Goal: Information Seeking & Learning: Learn about a topic

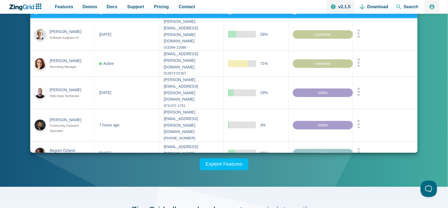
scroll to position [82, 0]
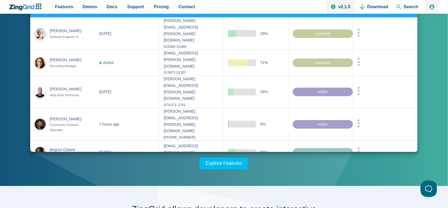
click at [319, 163] on div "Interactive JavaScript Data Tables & Grids built with Web Components ZingGrid i…" at bounding box center [224, 59] width 430 height 222
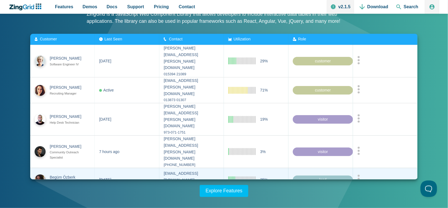
scroll to position [55, 0]
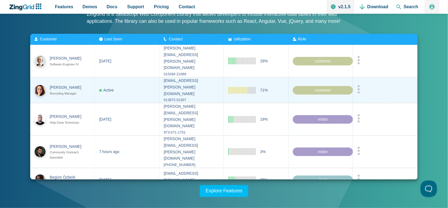
click at [362, 85] on div "App Content" at bounding box center [386, 90] width 56 height 10
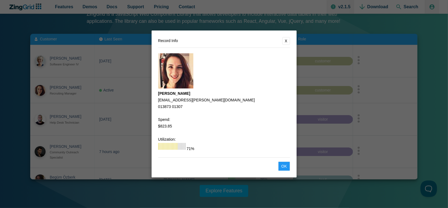
click at [362, 81] on dialog "Record Info X Amber Mills amber.mills@tamu.edu 013873 01307 Spend: $823.85 Util…" at bounding box center [224, 104] width 448 height 208
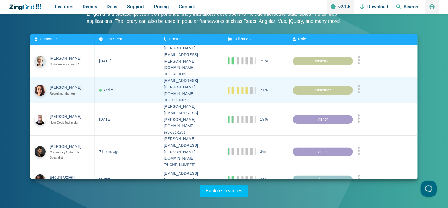
click at [362, 85] on div "App Content" at bounding box center [386, 90] width 56 height 10
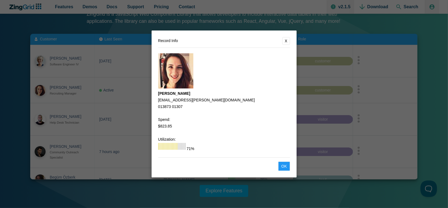
click at [362, 81] on dialog "Record Info X Amber Mills amber.mills@tamu.edu 013873 01307 Spend: $823.85 Util…" at bounding box center [224, 104] width 448 height 208
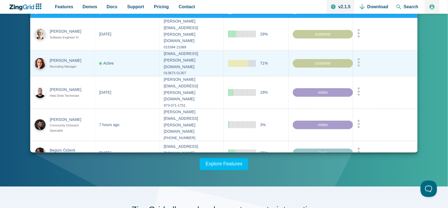
scroll to position [82, 0]
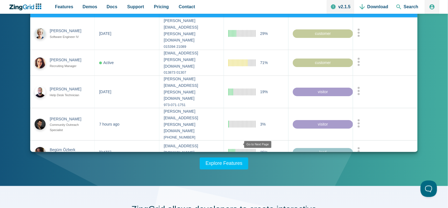
click at [239, 169] on zg-icon "nextpage" at bounding box center [239, 171] width 5 height 5
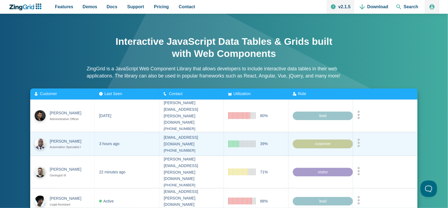
scroll to position [0, 0]
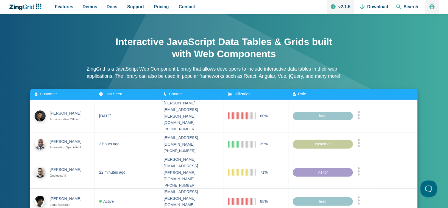
drag, startPoint x: 102, startPoint y: 68, endPoint x: 316, endPoint y: 78, distance: 214.2
click at [316, 78] on p "ZingGrid is a JavaScript Web Component Library that allows developers to includ…" at bounding box center [224, 72] width 275 height 15
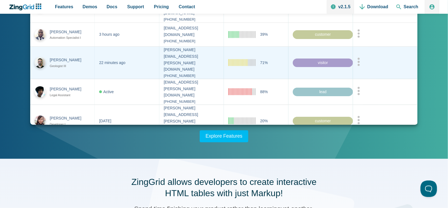
scroll to position [110, 0]
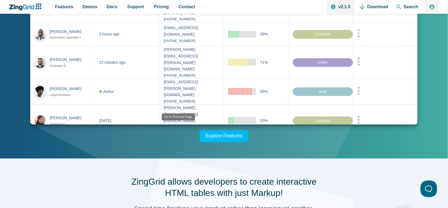
click at [201, 142] on zg-icon "prevpage" at bounding box center [203, 144] width 5 height 5
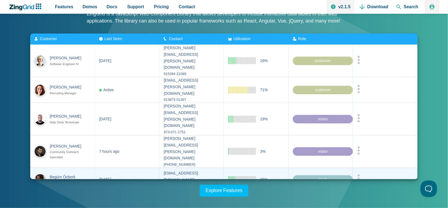
scroll to position [55, 0]
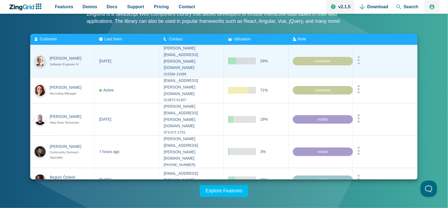
click at [360, 59] on circle "App Content" at bounding box center [359, 60] width 2 height 2
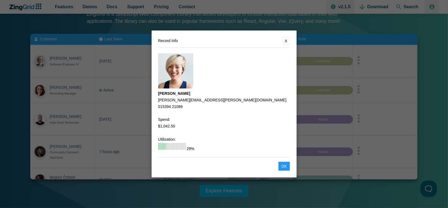
click at [360, 55] on dialog "Record Info X Melissa Johnston melissa.johnston@angelfire.com 015394 21089 Spen…" at bounding box center [224, 104] width 448 height 208
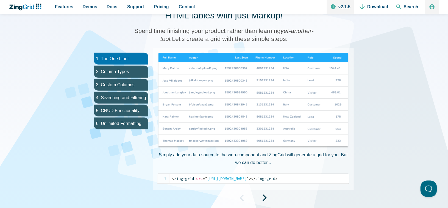
scroll to position [302, 0]
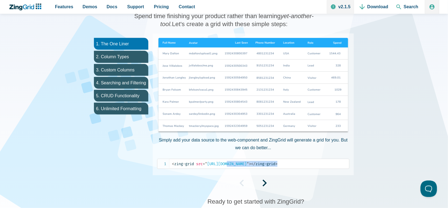
drag, startPoint x: 230, startPoint y: 163, endPoint x: 374, endPoint y: 165, distance: 144.8
click at [374, 165] on div "ZingGrid allows developers to create interactive HTML tables with just Markup! …" at bounding box center [224, 103] width 430 height 274
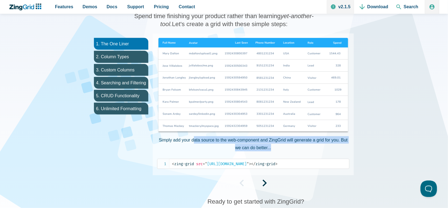
drag, startPoint x: 195, startPoint y: 138, endPoint x: 338, endPoint y: 145, distance: 142.7
click at [338, 145] on p "Simply add your data source to the web-component and ZingGrid will generate a g…" at bounding box center [253, 143] width 192 height 15
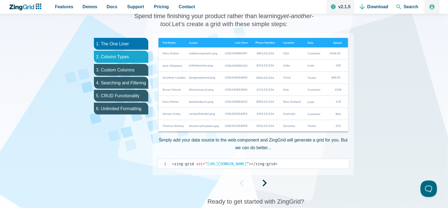
click at [119, 56] on li "2. Column Types" at bounding box center [121, 57] width 54 height 12
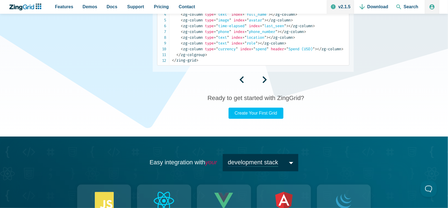
scroll to position [467, 0]
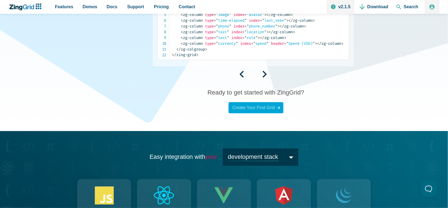
click at [270, 110] on link "Create Your First Grid" at bounding box center [256, 107] width 55 height 11
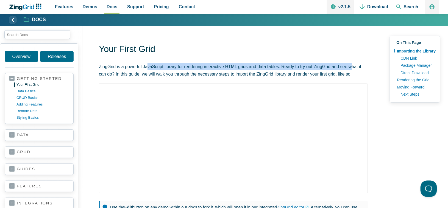
drag, startPoint x: 147, startPoint y: 65, endPoint x: 351, endPoint y: 67, distance: 203.6
click at [351, 67] on p "ZingGrid is a powerful JavaScript library for rendering interactive HTML grids …" at bounding box center [233, 70] width 269 height 15
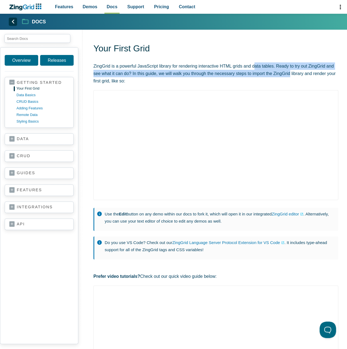
drag, startPoint x: 272, startPoint y: 69, endPoint x: 294, endPoint y: 70, distance: 21.7
click at [291, 70] on p "ZingGrid is a powerful JavaScript library for rendering interactive HTML grids …" at bounding box center [215, 73] width 245 height 23
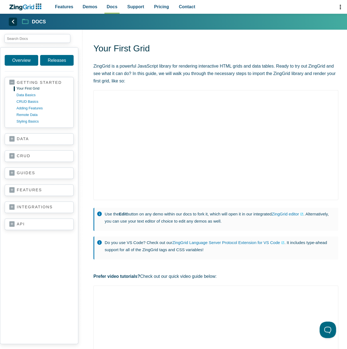
click at [294, 70] on p "ZingGrid is a powerful JavaScript library for rendering interactive HTML grids …" at bounding box center [215, 73] width 245 height 23
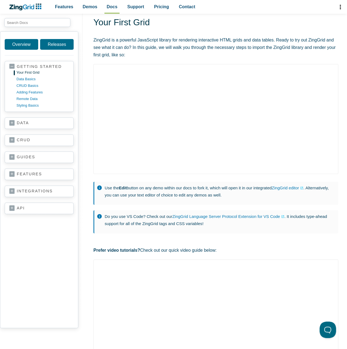
scroll to position [27, 0]
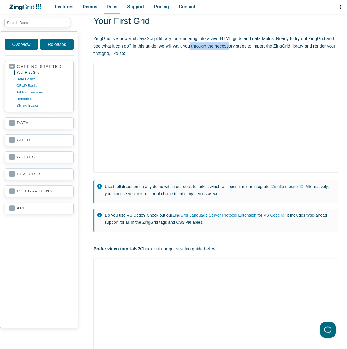
drag, startPoint x: 188, startPoint y: 47, endPoint x: 228, endPoint y: 49, distance: 39.9
click at [228, 49] on p "ZingGrid is a powerful JavaScript library for rendering interactive HTML grids …" at bounding box center [215, 46] width 245 height 23
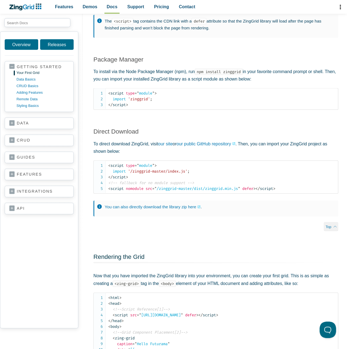
scroll to position [522, 0]
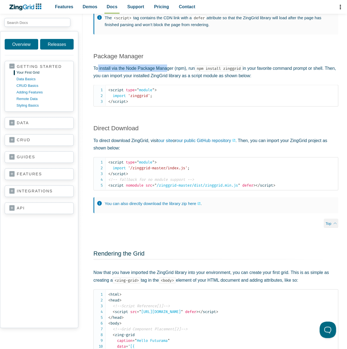
drag, startPoint x: 123, startPoint y: 70, endPoint x: 166, endPoint y: 70, distance: 44.0
click at [165, 71] on p "To install via the Node Package Manager (npm), run npm install zinggrid in your…" at bounding box center [215, 72] width 245 height 15
click at [166, 70] on p "To install via the Node Package Manager (npm), run npm install zinggrid in your…" at bounding box center [215, 72] width 245 height 15
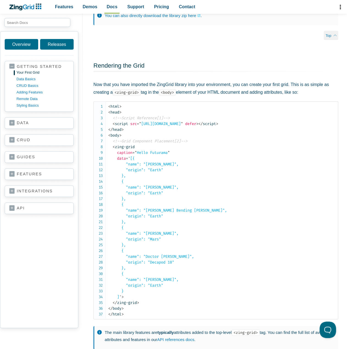
scroll to position [714, 0]
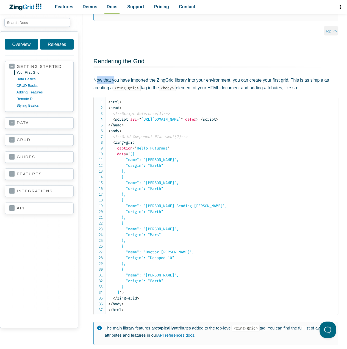
drag, startPoint x: 96, startPoint y: 80, endPoint x: 115, endPoint y: 80, distance: 19.0
click at [115, 80] on p "Now that you have imported the ZingGrid library into your environment, you can …" at bounding box center [215, 83] width 245 height 15
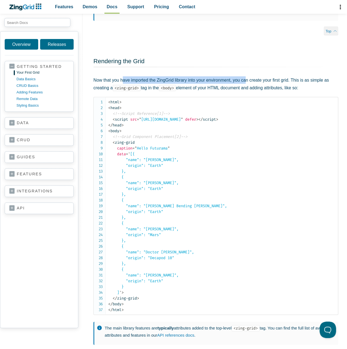
drag, startPoint x: 128, startPoint y: 80, endPoint x: 247, endPoint y: 81, distance: 119.0
click at [247, 81] on p "Now that you have imported the ZingGrid library into your environment, you can …" at bounding box center [215, 83] width 245 height 15
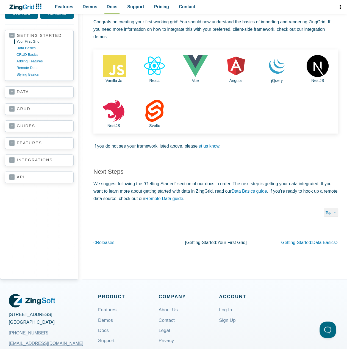
scroll to position [1099, 0]
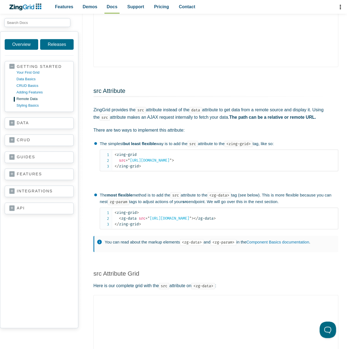
scroll to position [192, 0]
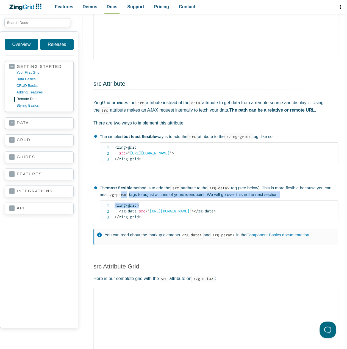
drag, startPoint x: 129, startPoint y: 195, endPoint x: 165, endPoint y: 199, distance: 36.7
click at [165, 199] on li "The most flexible method is to add the src attribute to the <zg-data> tag (see …" at bounding box center [216, 203] width 244 height 37
drag, startPoint x: 169, startPoint y: 194, endPoint x: 289, endPoint y: 197, distance: 120.6
click at [289, 197] on p "The most flexible method is to add the src attribute to the <zg-data> tag (see …" at bounding box center [219, 191] width 238 height 13
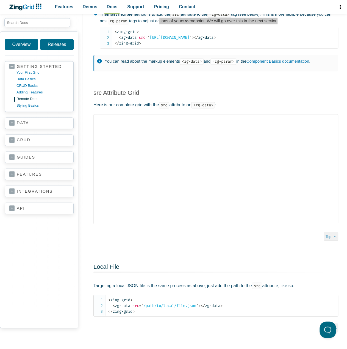
scroll to position [385, 0]
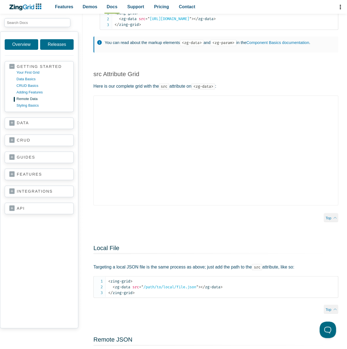
click at [27, 206] on link "api" at bounding box center [39, 207] width 60 height 5
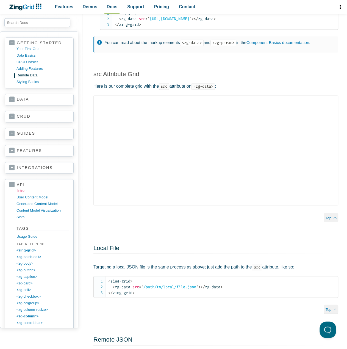
scroll to position [137, 0]
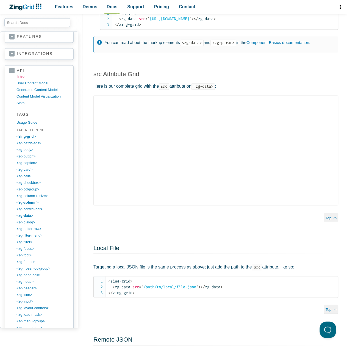
click at [20, 76] on link "intro" at bounding box center [43, 76] width 52 height 7
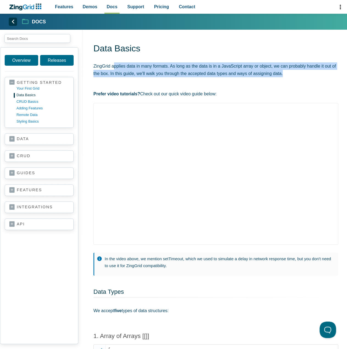
drag, startPoint x: 115, startPoint y: 66, endPoint x: 318, endPoint y: 77, distance: 203.8
click at [318, 77] on p "ZingGrid applies data in many formats. As long as the data is in a JavaScript a…" at bounding box center [215, 69] width 245 height 15
click at [14, 221] on link "api" at bounding box center [39, 223] width 60 height 5
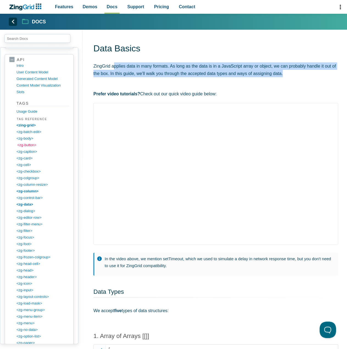
scroll to position [165, 0]
click at [29, 124] on link "<zing-grid>" at bounding box center [43, 124] width 52 height 7
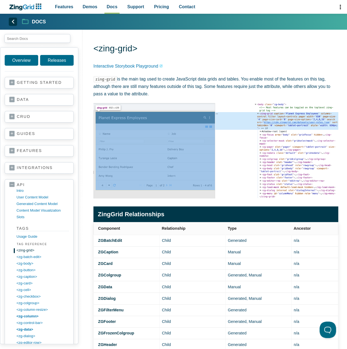
drag, startPoint x: 139, startPoint y: 90, endPoint x: 329, endPoint y: 91, distance: 189.3
click at [329, 91] on p "zing-grid is the main tag used to create JavaScript data grids and tables. You …" at bounding box center [215, 86] width 245 height 23
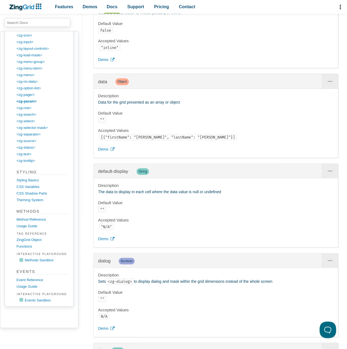
scroll to position [3819, 0]
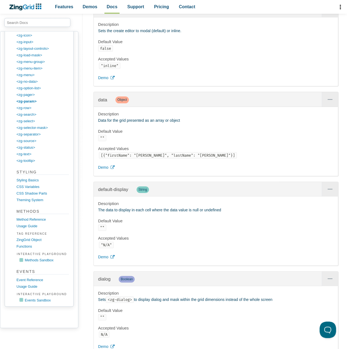
drag, startPoint x: 106, startPoint y: 194, endPoint x: 119, endPoint y: 168, distance: 28.5
click at [119, 134] on h4 "Default Value" at bounding box center [215, 131] width 235 height 5
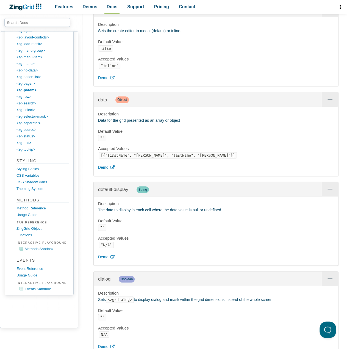
scroll to position [369, 0]
click at [28, 211] on link "Usage Guide" at bounding box center [43, 214] width 52 height 7
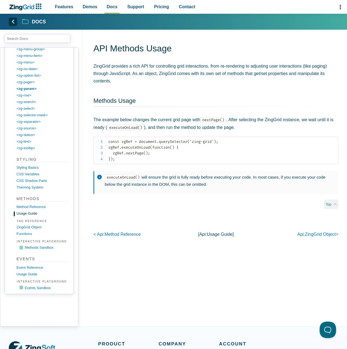
scroll to position [386, 0]
click at [30, 224] on link "ZingGrid object" at bounding box center [43, 227] width 52 height 7
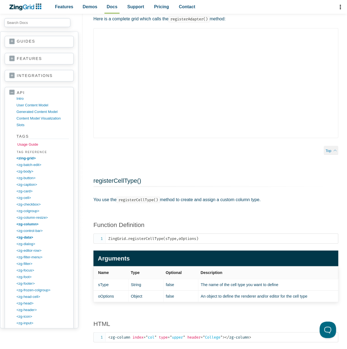
scroll to position [82, 0]
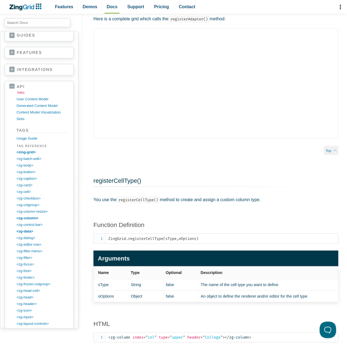
click at [23, 93] on link "intro" at bounding box center [43, 92] width 52 height 7
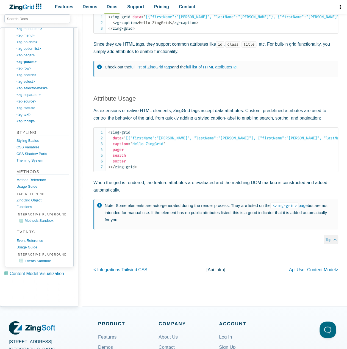
scroll to position [393, 0]
click at [31, 177] on link "Method Reference" at bounding box center [43, 179] width 52 height 7
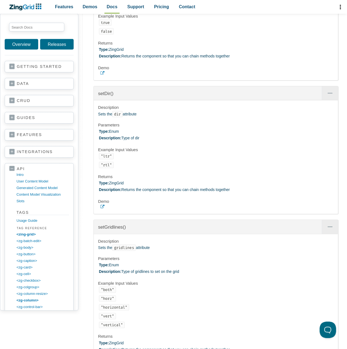
scroll to position [3736, 0]
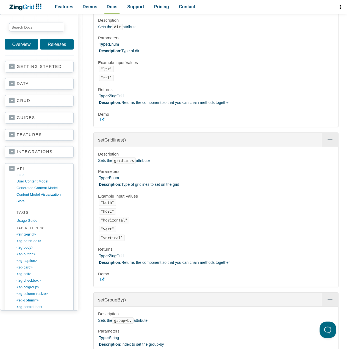
drag, startPoint x: 95, startPoint y: 177, endPoint x: 87, endPoint y: 175, distance: 7.7
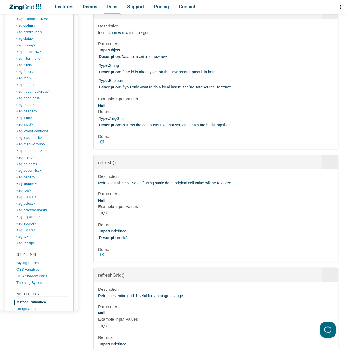
scroll to position [9757, 0]
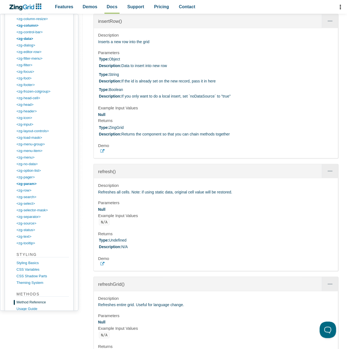
click at [137, 55] on h4 "Parameters" at bounding box center [215, 52] width 235 height 5
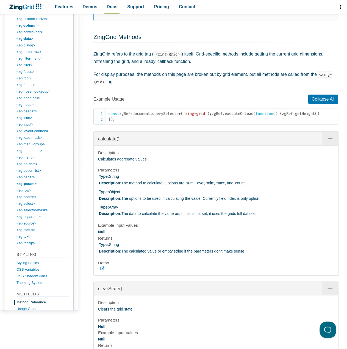
scroll to position [0, 0]
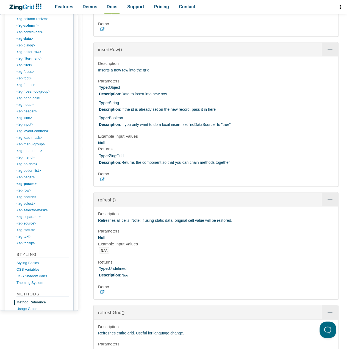
scroll to position [9734, 0]
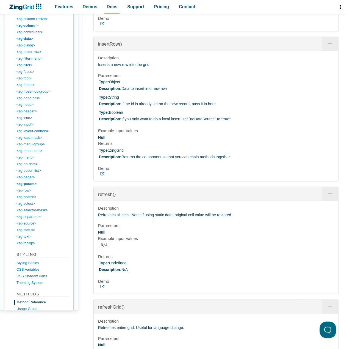
click at [102, 180] on div "Description Inserts a new row into the grid Parameters Type: Object Description…" at bounding box center [216, 116] width 244 height 130
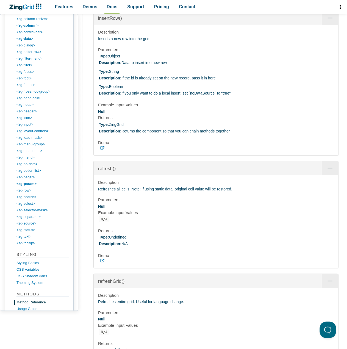
scroll to position [9761, 0]
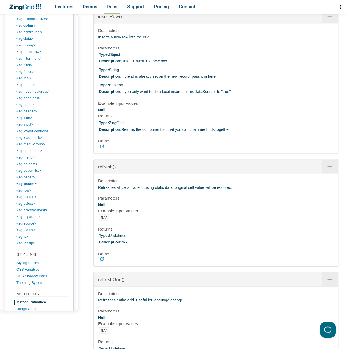
drag, startPoint x: 238, startPoint y: 203, endPoint x: 197, endPoint y: 185, distance: 45.1
click at [207, 153] on div "Description Inserts a new row into the grid Parameters Type: Object Description…" at bounding box center [216, 88] width 244 height 130
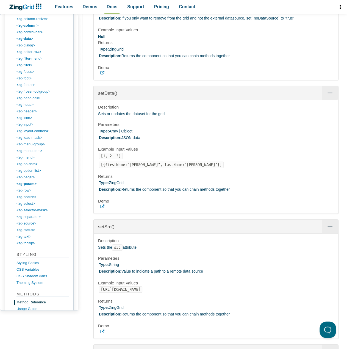
scroll to position [10338, 0]
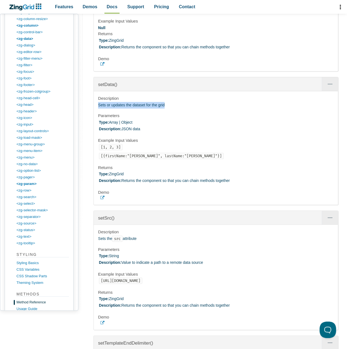
drag, startPoint x: 102, startPoint y: 179, endPoint x: 164, endPoint y: 179, distance: 62.6
click at [164, 179] on div "Description Sets or updates the dataset for the grid Parameters Type: Array | O…" at bounding box center [216, 147] width 244 height 113
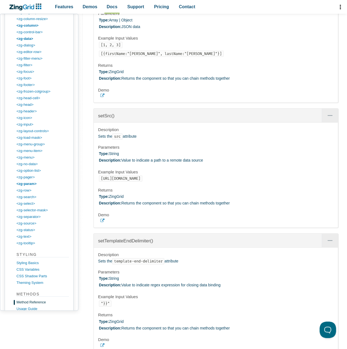
scroll to position [10421, 0]
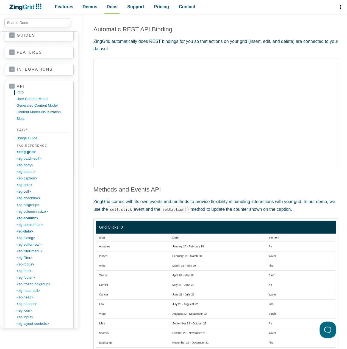
scroll to position [302, 0]
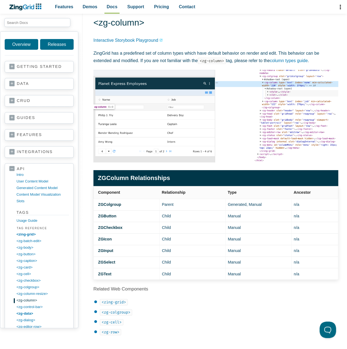
scroll to position [27, 0]
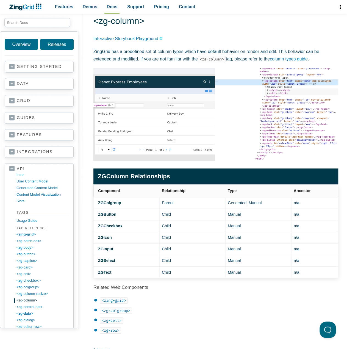
click at [154, 174] on caption "ZGColumn Relationships" at bounding box center [215, 176] width 245 height 16
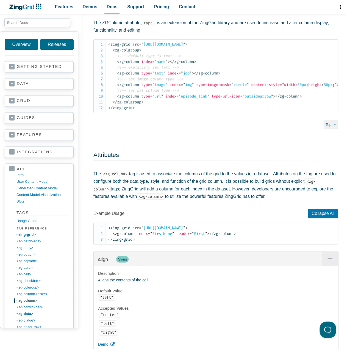
scroll to position [377, 0]
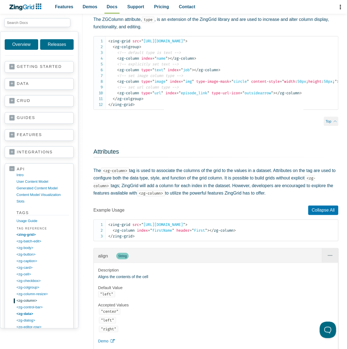
click at [225, 153] on h2 "Attributes" at bounding box center [209, 154] width 245 height 12
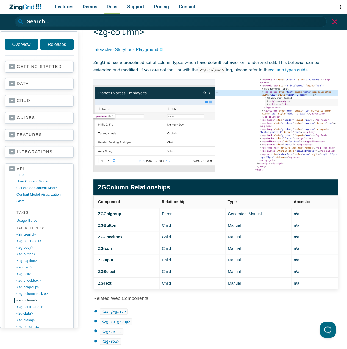
scroll to position [16, 0]
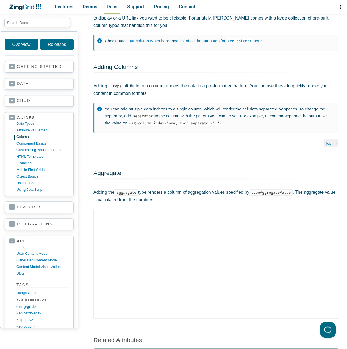
scroll to position [55, 0]
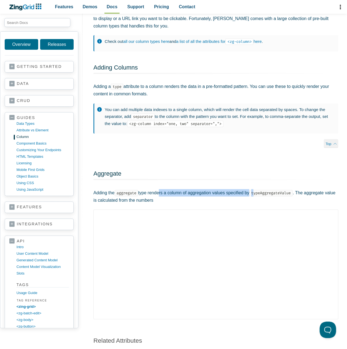
drag, startPoint x: 161, startPoint y: 197, endPoint x: 259, endPoint y: 191, distance: 98.5
click at [259, 191] on p "Adding the aggregate type renders a column of aggregation values specified by t…" at bounding box center [215, 196] width 245 height 15
click at [259, 191] on code "typeAggregateValue" at bounding box center [270, 193] width 43 height 6
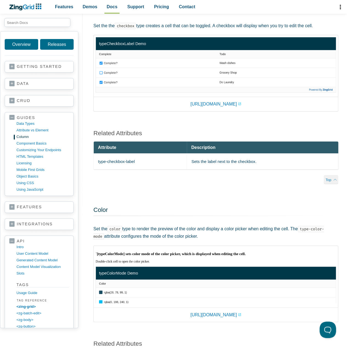
scroll to position [879, 0]
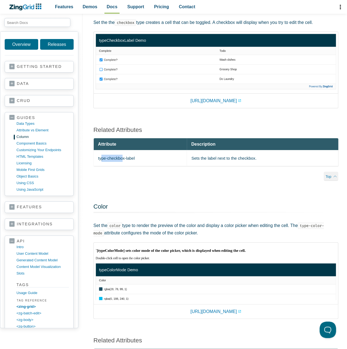
drag, startPoint x: 118, startPoint y: 157, endPoint x: 124, endPoint y: 157, distance: 6.6
click at [124, 157] on td "type-checkbox-label" at bounding box center [140, 158] width 93 height 16
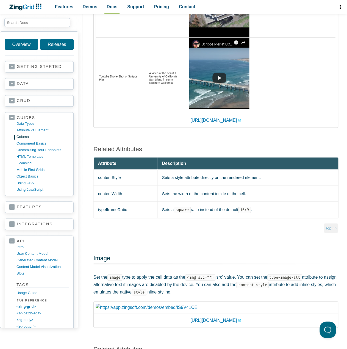
scroll to position [3242, 0]
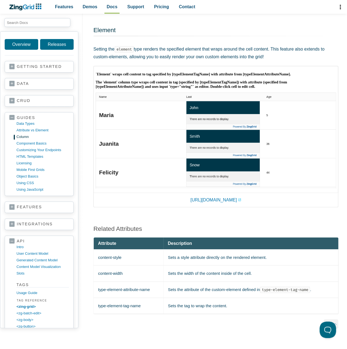
scroll to position [2115, 0]
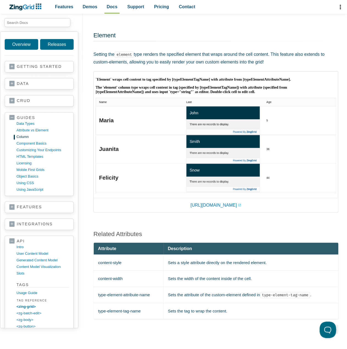
drag, startPoint x: 138, startPoint y: 57, endPoint x: 287, endPoint y: 67, distance: 148.9
click at [287, 65] on p "Setting the element type renders the specified element that wraps around the ce…" at bounding box center [215, 58] width 245 height 15
drag, startPoint x: 188, startPoint y: 213, endPoint x: 175, endPoint y: 209, distance: 13.9
click at [190, 209] on link "[URL][DOMAIN_NAME]" at bounding box center [215, 204] width 51 height 7
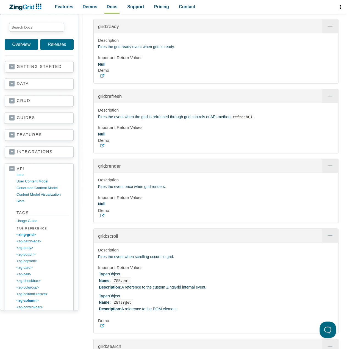
scroll to position [1374, 0]
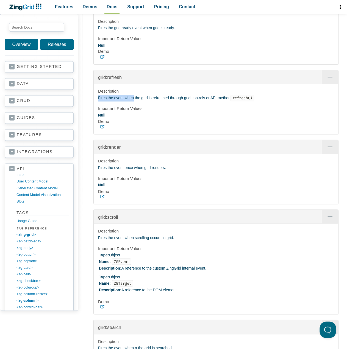
drag, startPoint x: 132, startPoint y: 123, endPoint x: 234, endPoint y: 118, distance: 102.3
click at [234, 118] on div "Description Fires the event when the grid is refreshed through grid controls or…" at bounding box center [216, 109] width 244 height 50
click at [227, 129] on div "Description Fires the event when the grid is refreshed through grid controls or…" at bounding box center [216, 109] width 244 height 50
drag, startPoint x: 234, startPoint y: 123, endPoint x: 263, endPoint y: 123, distance: 28.6
click at [263, 101] on p "Fires the event when the grid is refreshed through grid controls or API method …" at bounding box center [215, 98] width 235 height 7
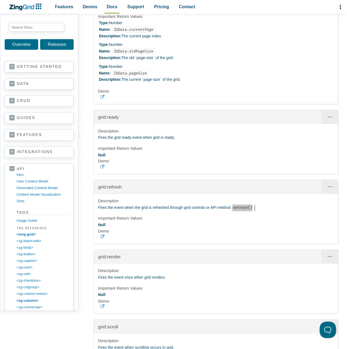
scroll to position [1264, 0]
click at [103, 238] on use "App Content" at bounding box center [102, 237] width 4 height 4
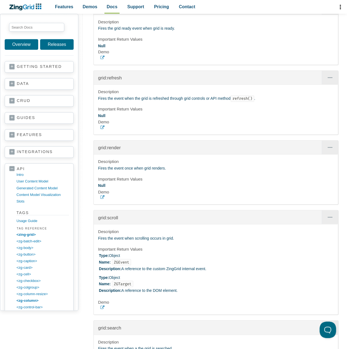
scroll to position [1374, 0]
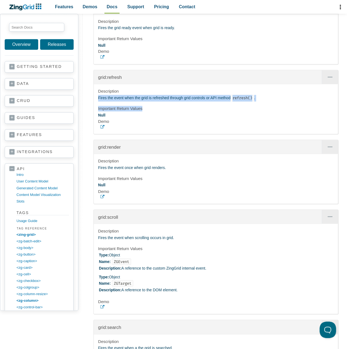
drag, startPoint x: 98, startPoint y: 123, endPoint x: 273, endPoint y: 127, distance: 175.3
click at [273, 127] on div "Description Fires the event when the grid is refreshed through grid controls or…" at bounding box center [216, 109] width 244 height 50
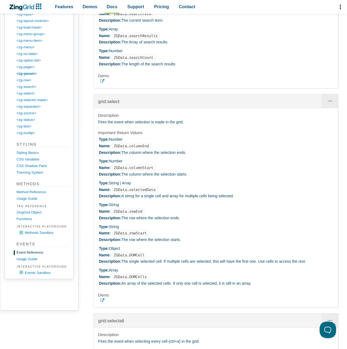
scroll to position [1731, 0]
click at [325, 109] on span "App Content" at bounding box center [330, 102] width 16 height 14
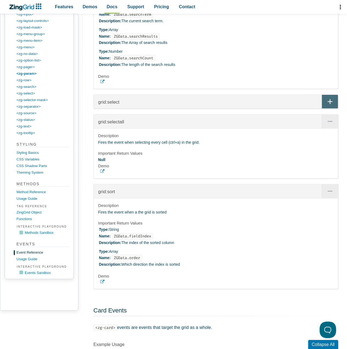
click at [325, 109] on span "App Content" at bounding box center [330, 102] width 16 height 14
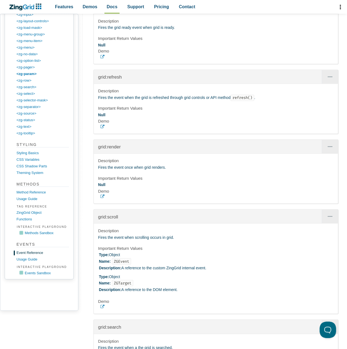
scroll to position [1374, 0]
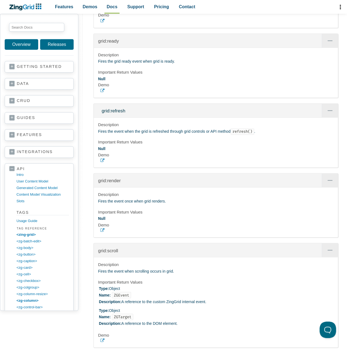
scroll to position [1335, 0]
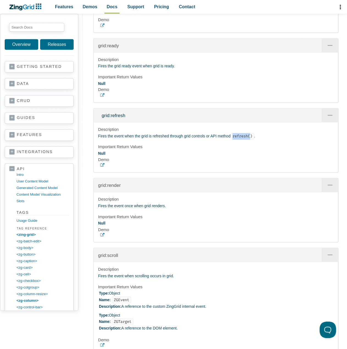
drag, startPoint x: 252, startPoint y: 159, endPoint x: 234, endPoint y: 159, distance: 19.0
click at [234, 139] on code "refresh()" at bounding box center [242, 136] width 24 height 6
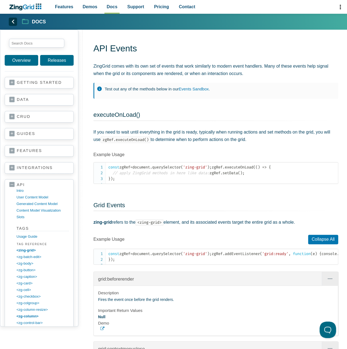
scroll to position [0, 0]
drag, startPoint x: 112, startPoint y: 184, endPoint x: 153, endPoint y: 185, distance: 40.9
click at [153, 182] on code "const zgRef = document . querySelector ( 'zing-grid' ) ; zgRef . executeOnLoad …" at bounding box center [223, 172] width 230 height 17
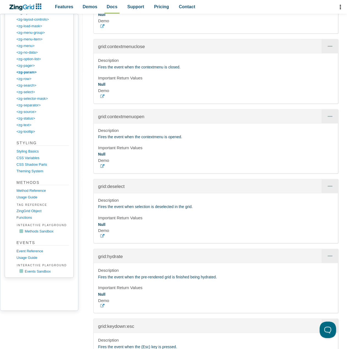
scroll to position [275, 0]
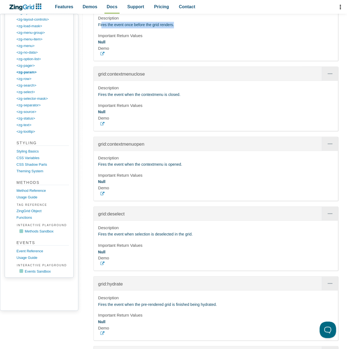
drag, startPoint x: 101, startPoint y: 49, endPoint x: 175, endPoint y: 47, distance: 74.7
click at [175, 28] on p "Fires the event once before the grid renders." at bounding box center [215, 25] width 235 height 7
drag, startPoint x: 98, startPoint y: 120, endPoint x: 192, endPoint y: 120, distance: 94.2
click at [192, 120] on div "Description Fires the event when the contextmenu is closed. Important Return Va…" at bounding box center [216, 106] width 244 height 50
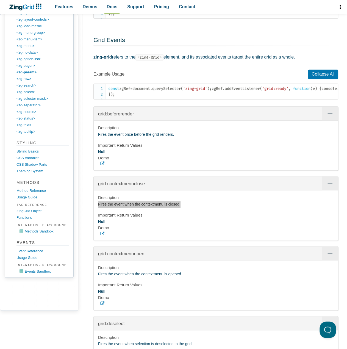
scroll to position [165, 0]
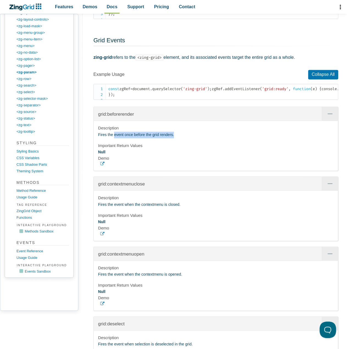
drag, startPoint x: 113, startPoint y: 159, endPoint x: 105, endPoint y: 175, distance: 18.2
click at [178, 138] on p "Fires the event once before the grid renders." at bounding box center [215, 135] width 235 height 7
drag, startPoint x: 102, startPoint y: 184, endPoint x: 131, endPoint y: 157, distance: 40.4
click at [131, 138] on p "Fires the event once before the grid renders." at bounding box center [215, 135] width 235 height 7
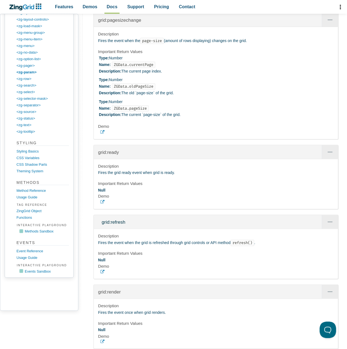
scroll to position [1071, 0]
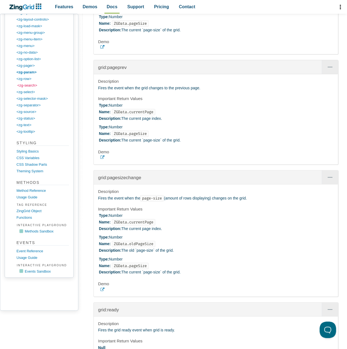
click at [32, 85] on link "<zg-search>" at bounding box center [43, 85] width 52 height 7
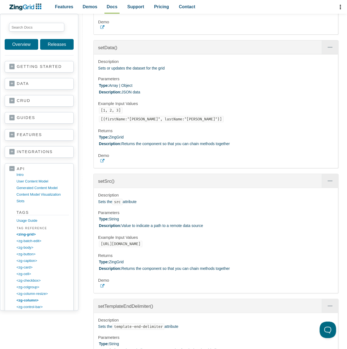
scroll to position [10378, 0]
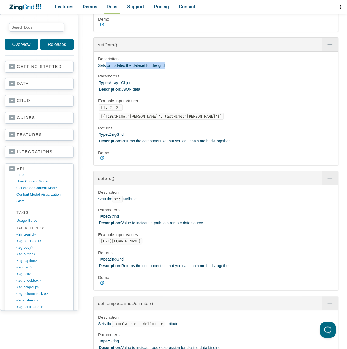
drag, startPoint x: 104, startPoint y: 140, endPoint x: 169, endPoint y: 143, distance: 64.6
click at [169, 69] on p "Sets or updates the dataset for the grid" at bounding box center [215, 65] width 235 height 7
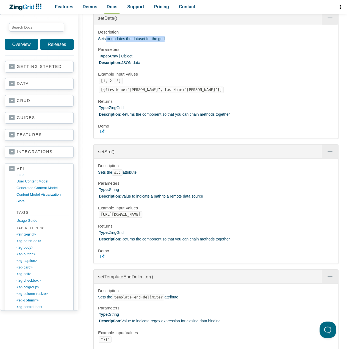
scroll to position [10405, 0]
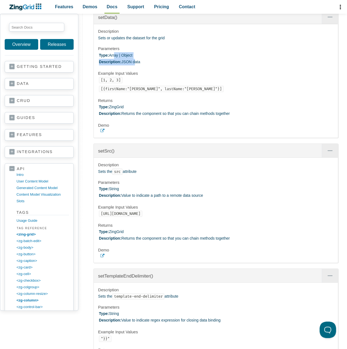
drag, startPoint x: 113, startPoint y: 131, endPoint x: 133, endPoint y: 139, distance: 21.2
click at [133, 65] on li "Type: Array | Object Description: JSON data" at bounding box center [216, 58] width 235 height 13
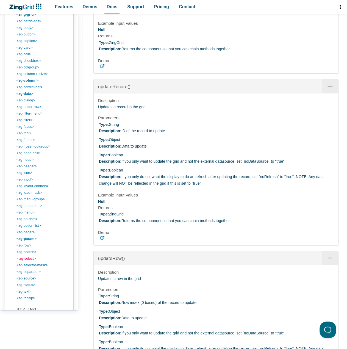
scroll to position [386, 0]
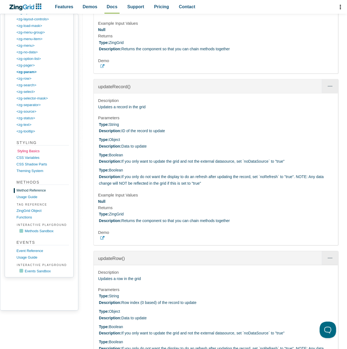
click at [34, 151] on link "Styling Basics" at bounding box center [43, 151] width 52 height 7
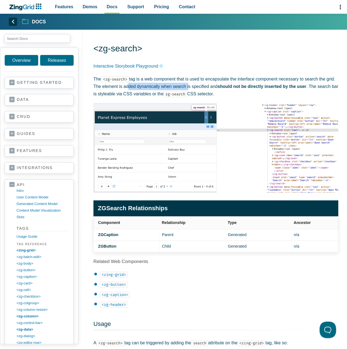
drag, startPoint x: 125, startPoint y: 87, endPoint x: 186, endPoint y: 85, distance: 61.6
click at [186, 85] on p "The <zg-search> tag is a web component that is used to encapsulate the interfac…" at bounding box center [215, 86] width 245 height 23
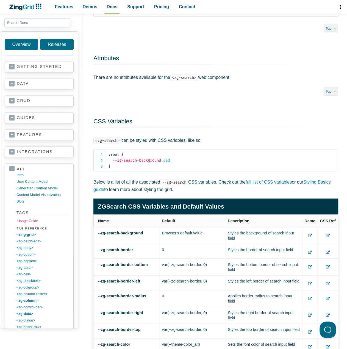
click at [32, 220] on link "Usage Guide" at bounding box center [43, 220] width 52 height 7
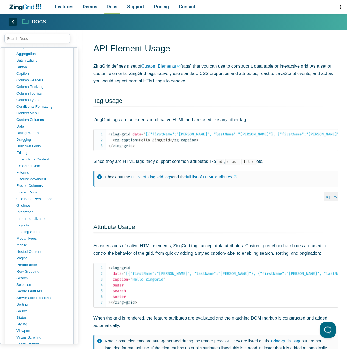
scroll to position [137, 0]
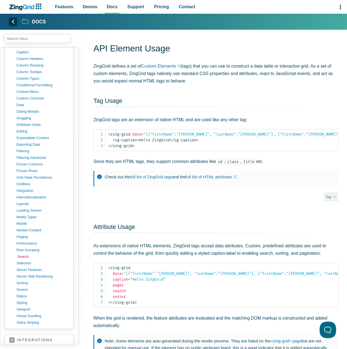
click at [22, 256] on link "search" at bounding box center [43, 256] width 52 height 7
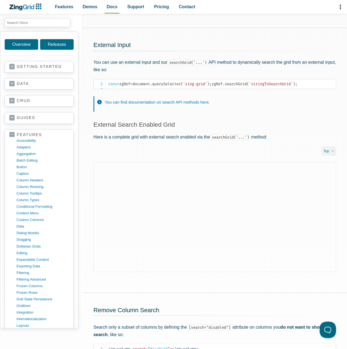
scroll to position [275, 0]
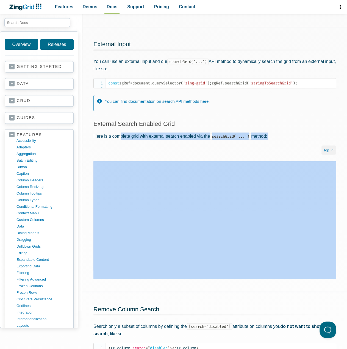
drag, startPoint x: 128, startPoint y: 141, endPoint x: 196, endPoint y: 147, distance: 68.4
click at [196, 147] on div "External Input You can use an external input and our searchGrid('...') API meth…" at bounding box center [214, 94] width 265 height 134
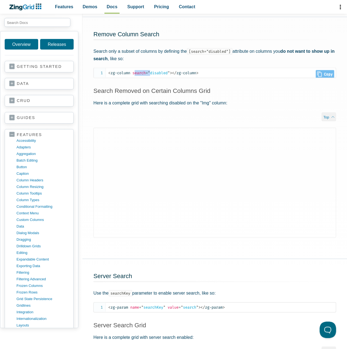
scroll to position [1, 0]
drag, startPoint x: 137, startPoint y: 79, endPoint x: 177, endPoint y: 82, distance: 40.0
click at [177, 78] on pre "< zg-column search = " disabled " > </ zg-column >" at bounding box center [214, 73] width 243 height 10
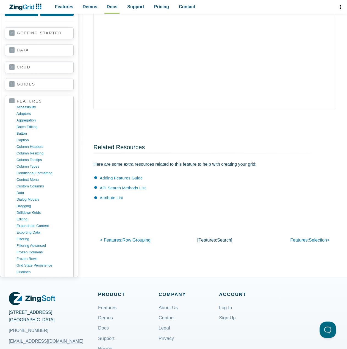
scroll to position [913, 0]
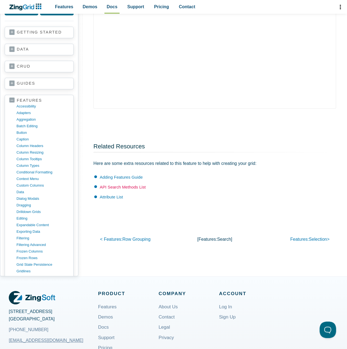
click at [118, 189] on link "API Search Methods List" at bounding box center [123, 187] width 46 height 5
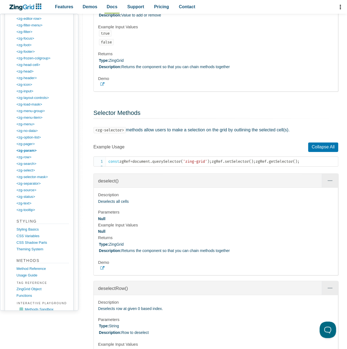
scroll to position [19839, 0]
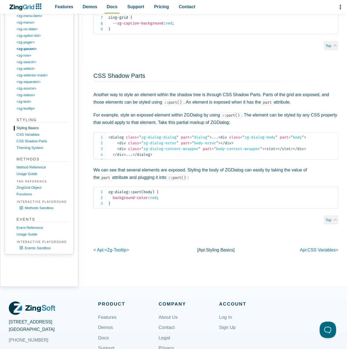
scroll to position [696, 0]
click at [32, 138] on link "CSS Variables" at bounding box center [43, 134] width 52 height 7
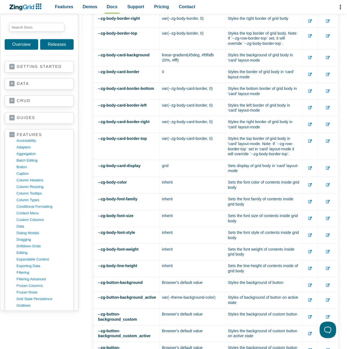
scroll to position [27, 0]
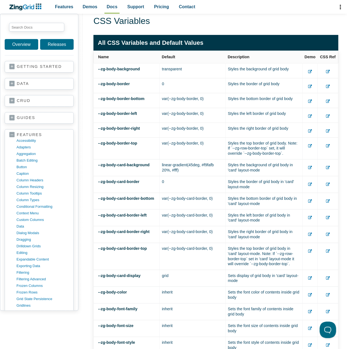
drag, startPoint x: 309, startPoint y: 68, endPoint x: 272, endPoint y: 35, distance: 49.8
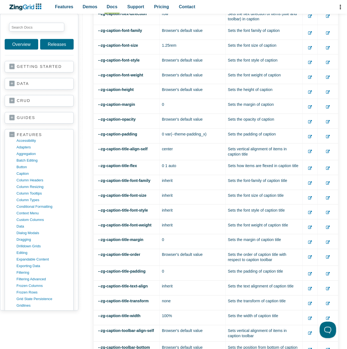
scroll to position [1648, 0]
